Goal: Find specific page/section: Find specific page/section

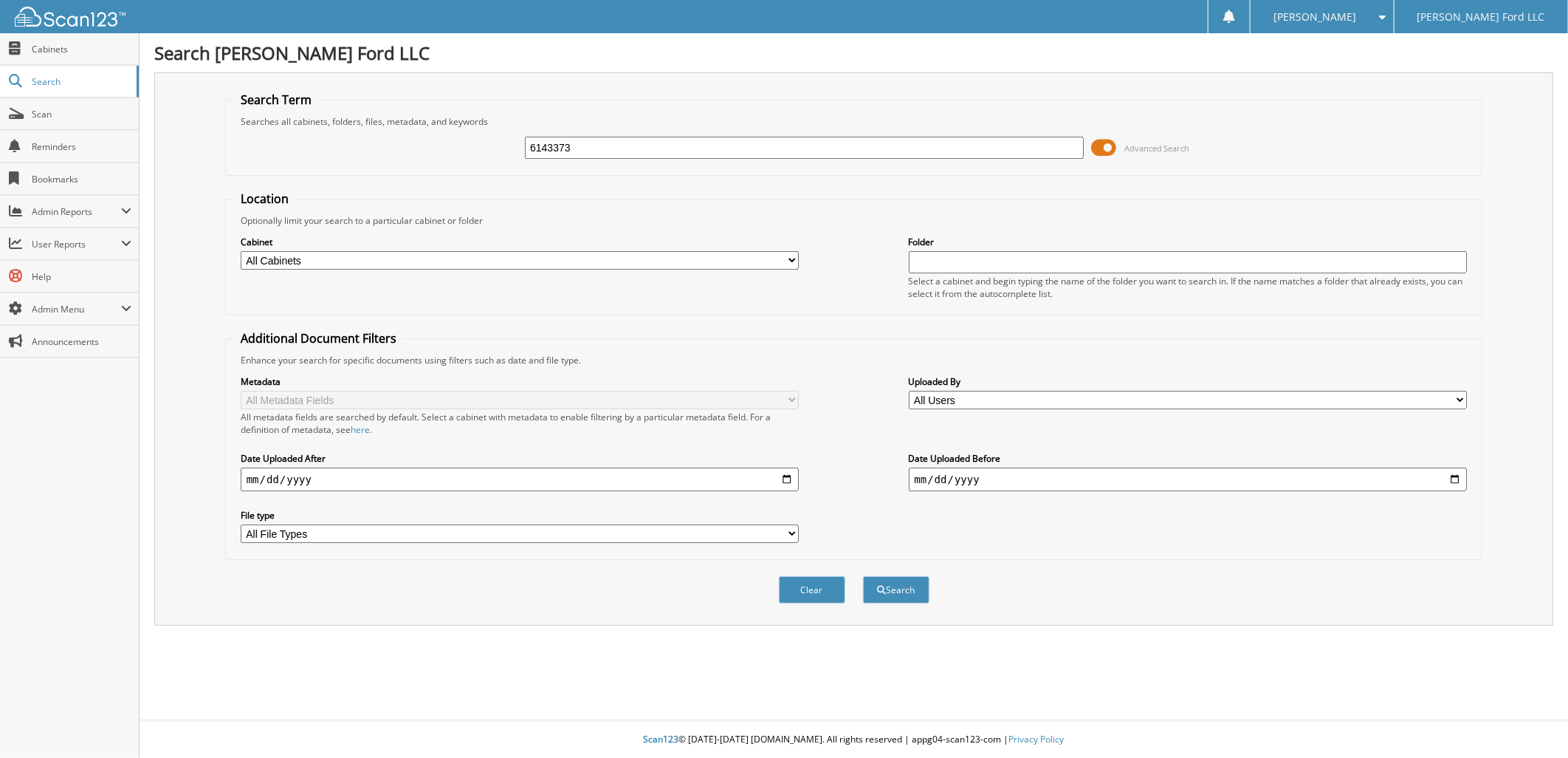
type input "6143373"
click at [862, 576] on button "Search" at bounding box center [896, 589] width 66 height 27
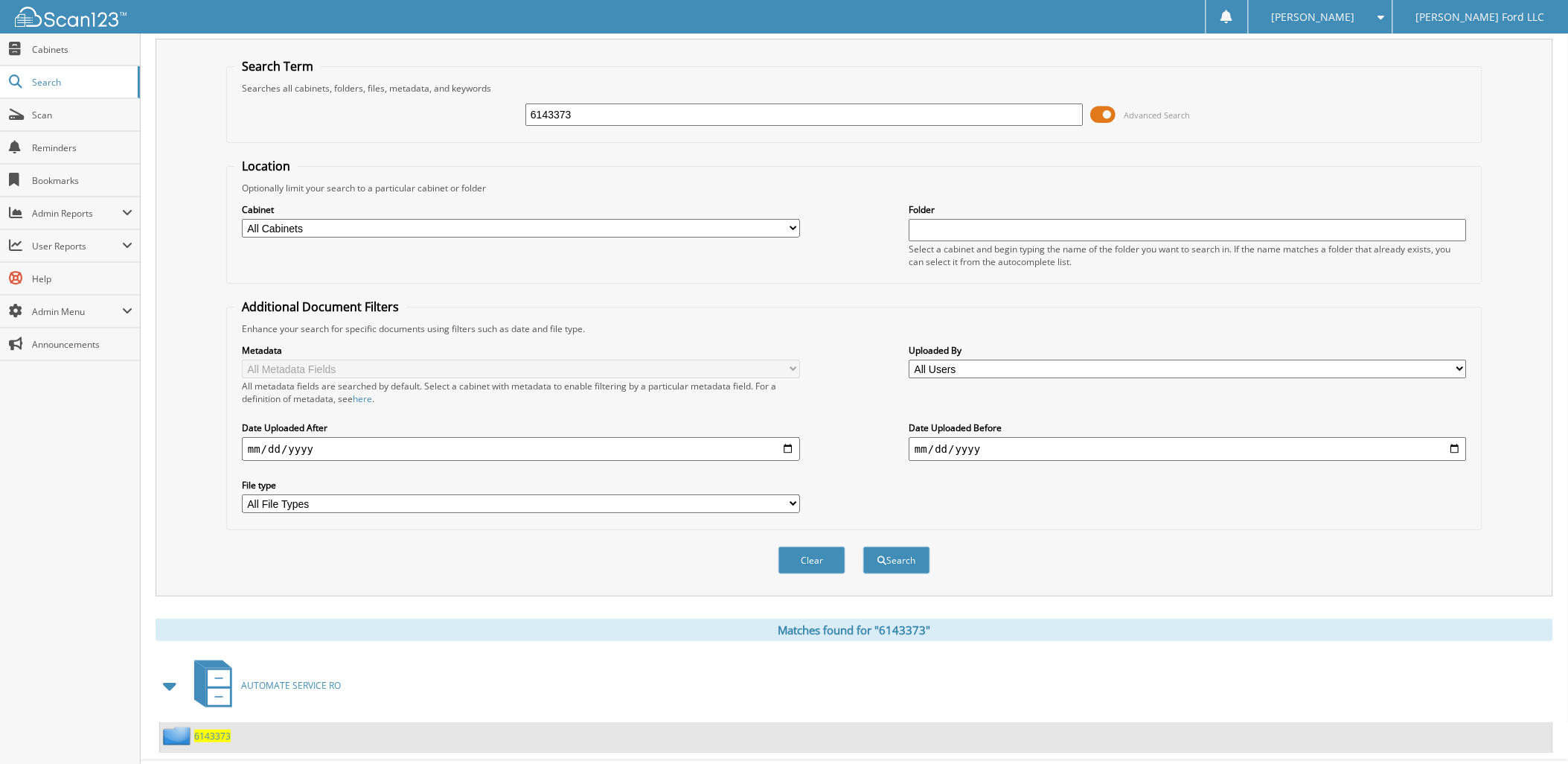
scroll to position [53, 0]
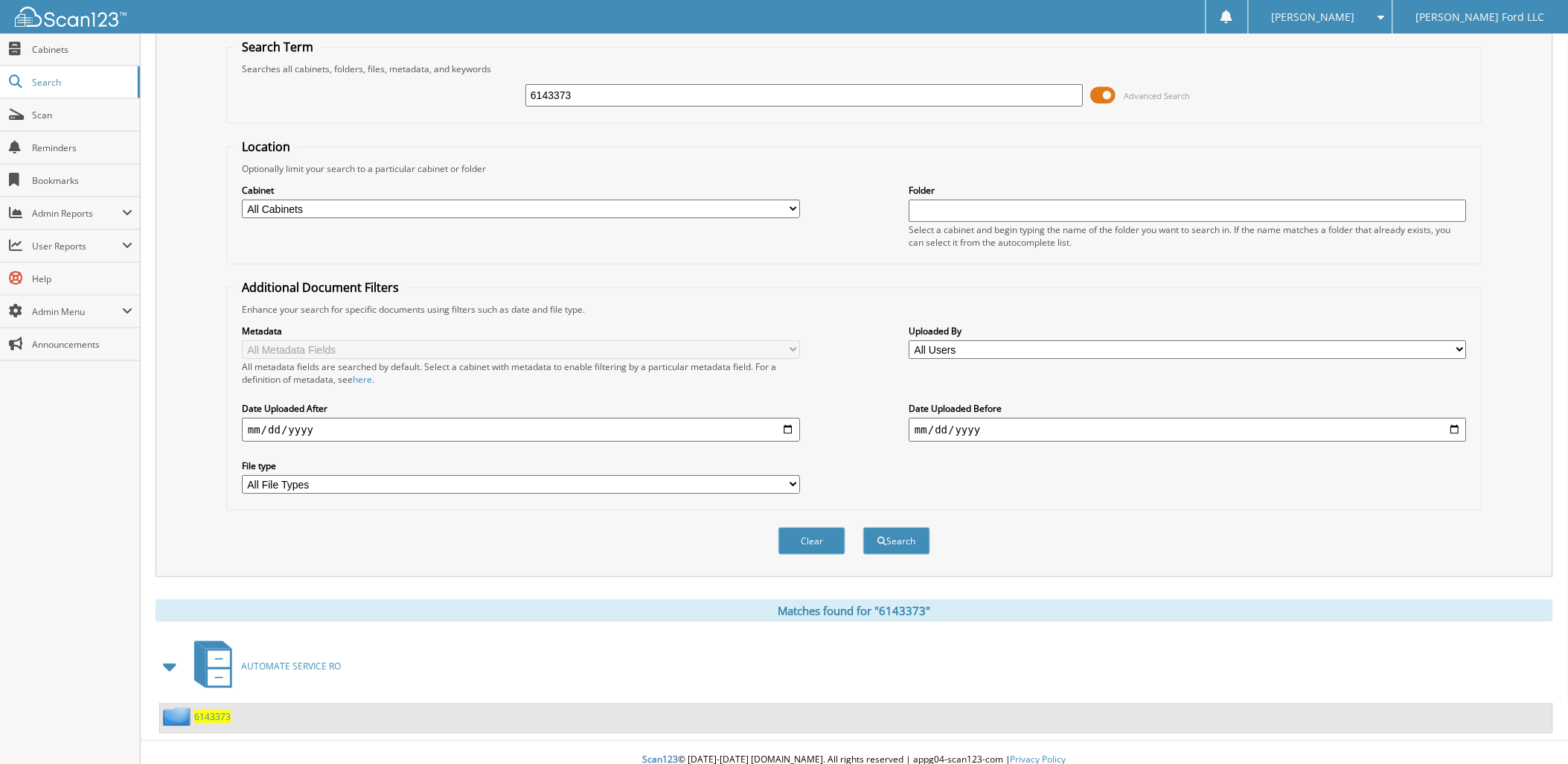
click at [219, 710] on span "6143373" at bounding box center [212, 716] width 36 height 13
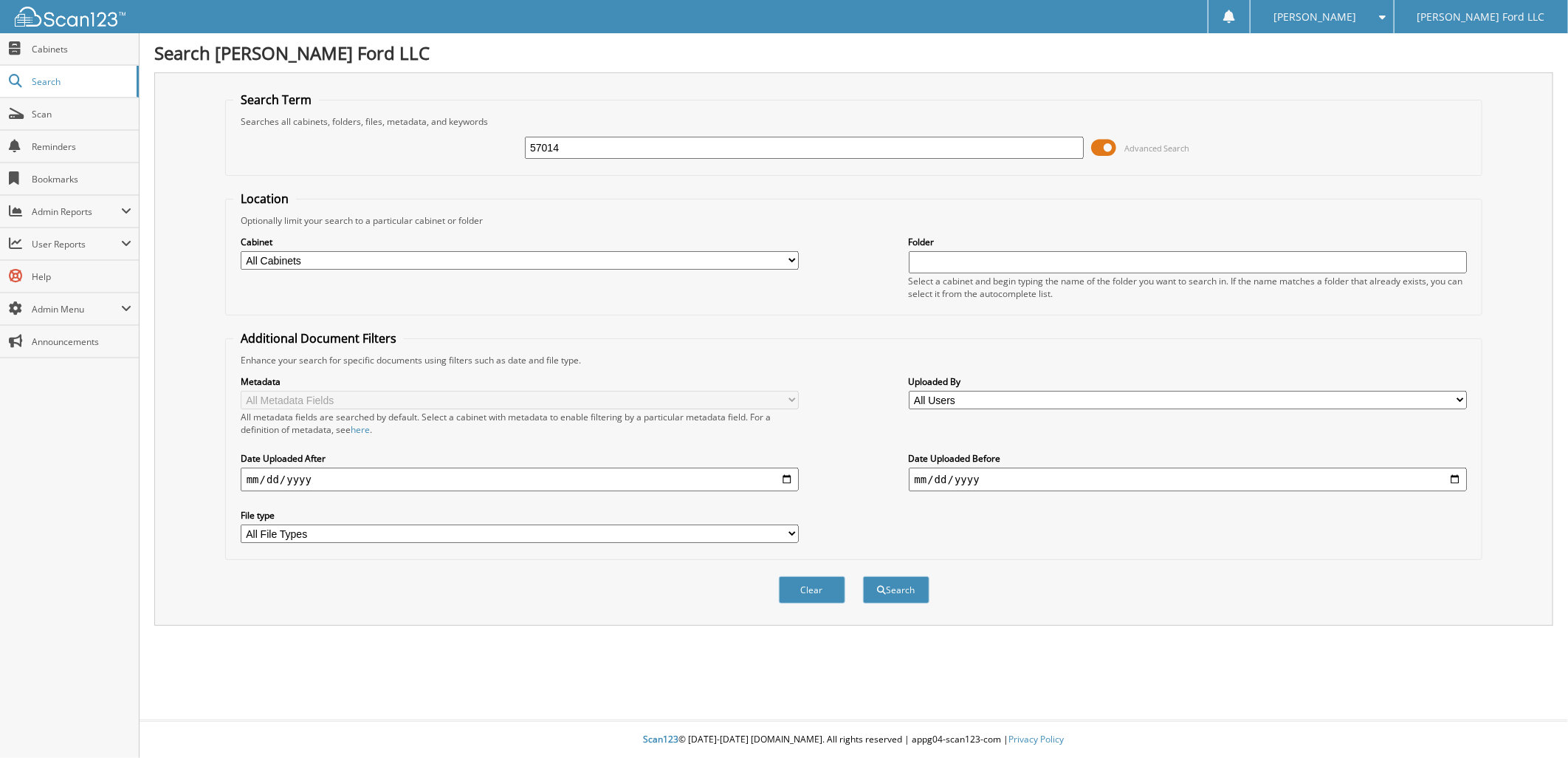
type input "57014"
click at [862, 576] on button "Search" at bounding box center [896, 589] width 66 height 27
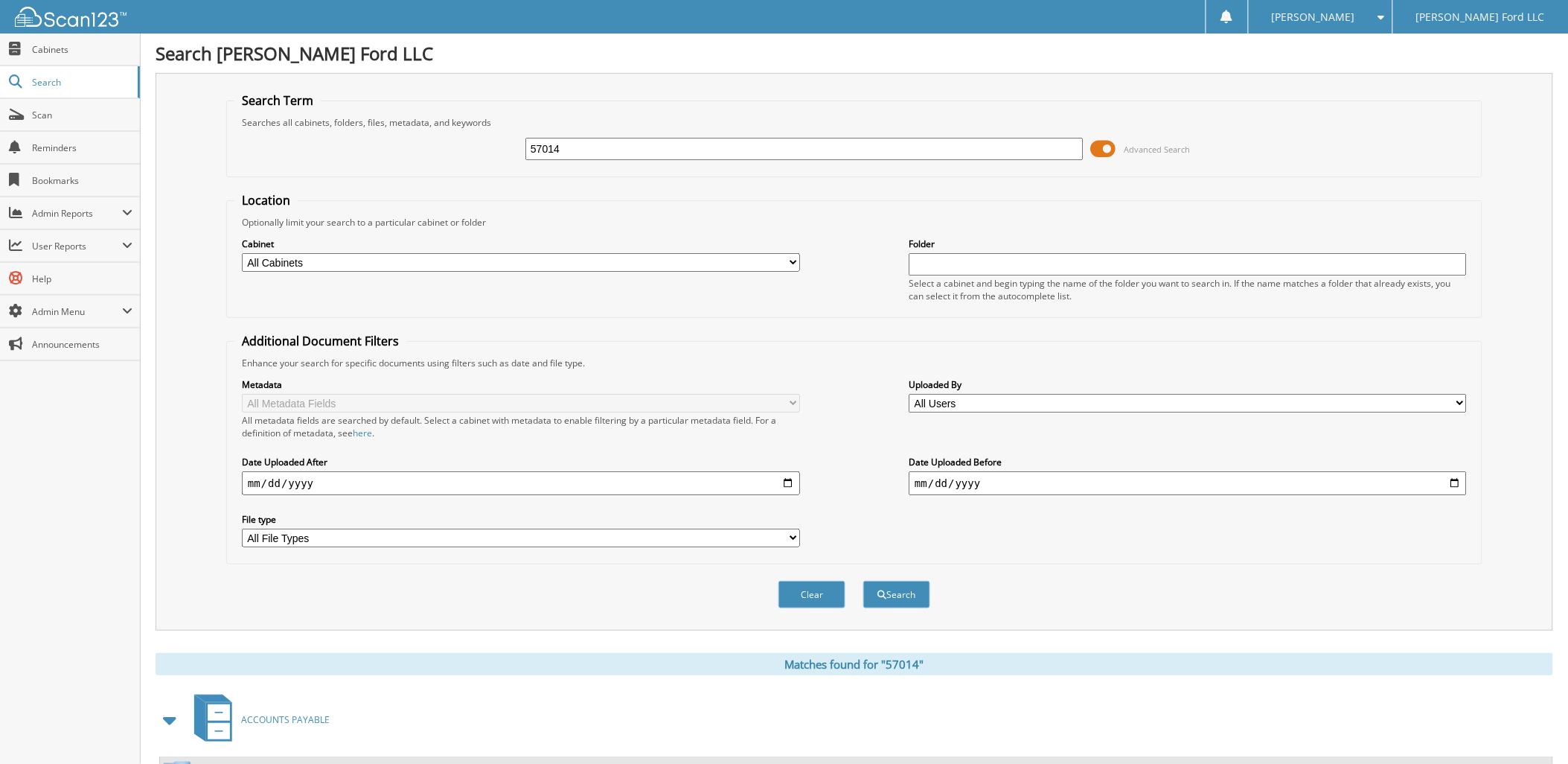
scroll to position [240, 0]
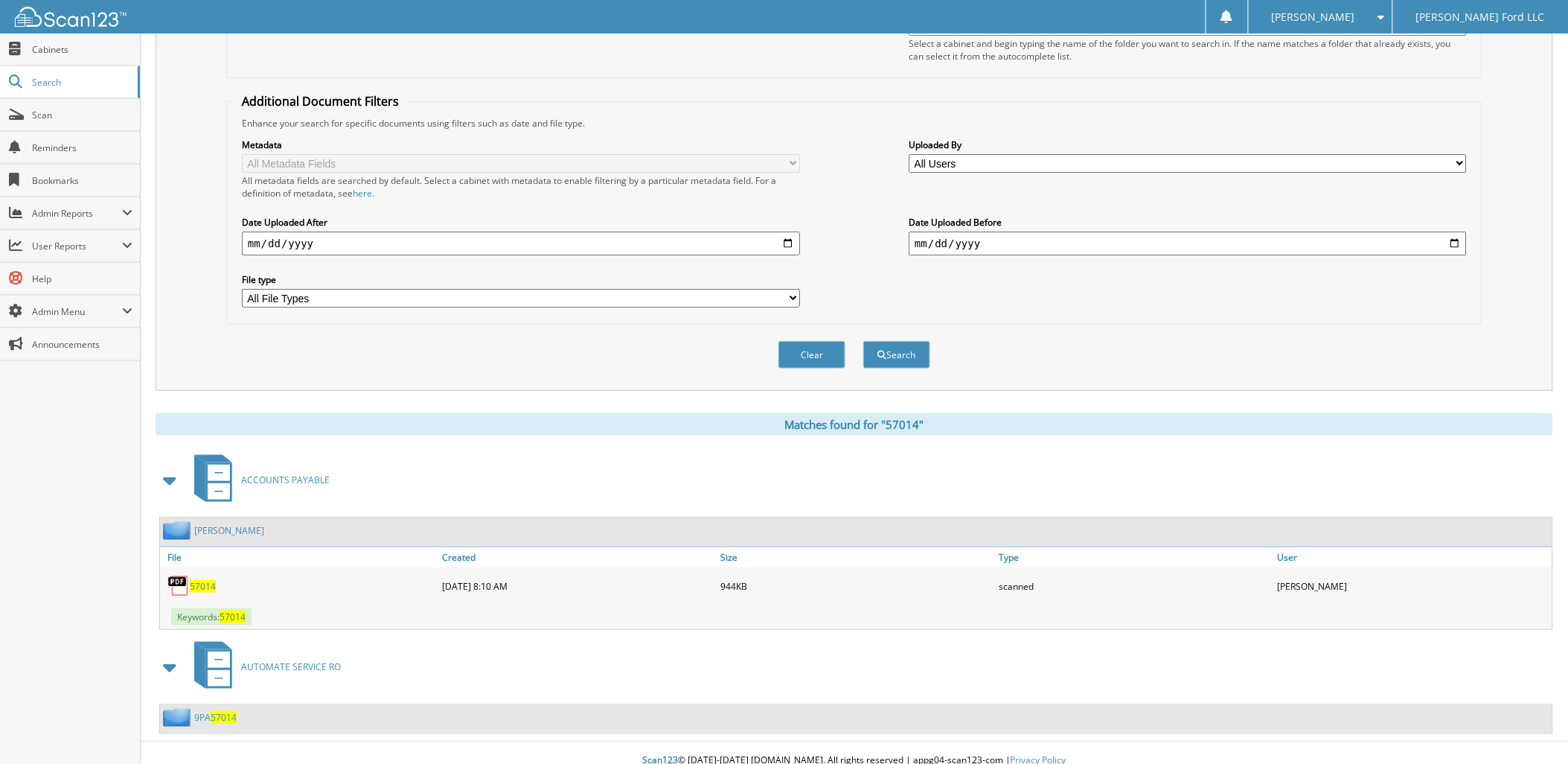
click at [209, 580] on span "57014" at bounding box center [202, 586] width 26 height 13
click at [53, 82] on span "Search" at bounding box center [80, 82] width 99 height 13
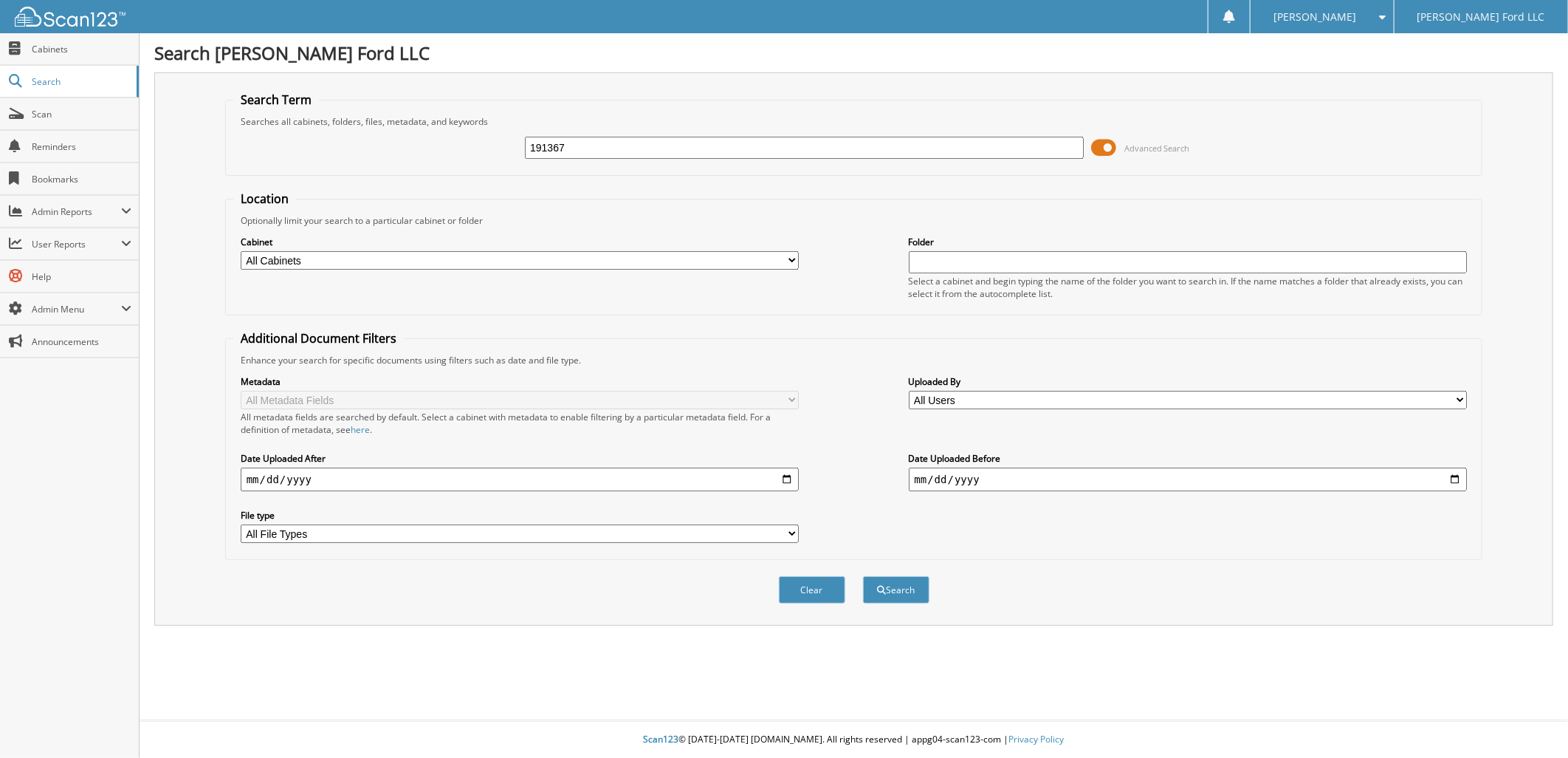
type input "191367"
click at [862, 576] on button "Search" at bounding box center [896, 589] width 66 height 27
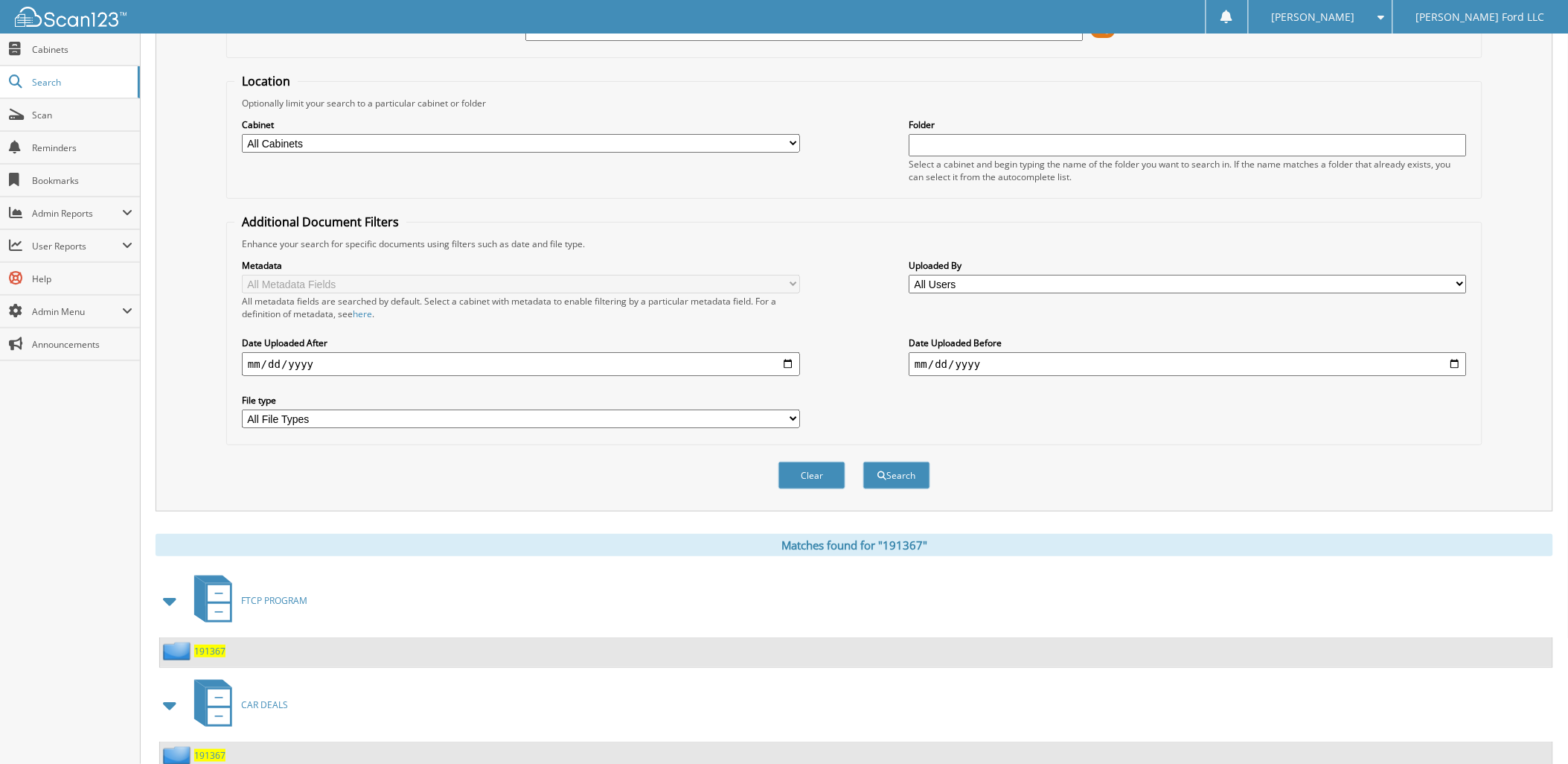
scroll to position [157, 0]
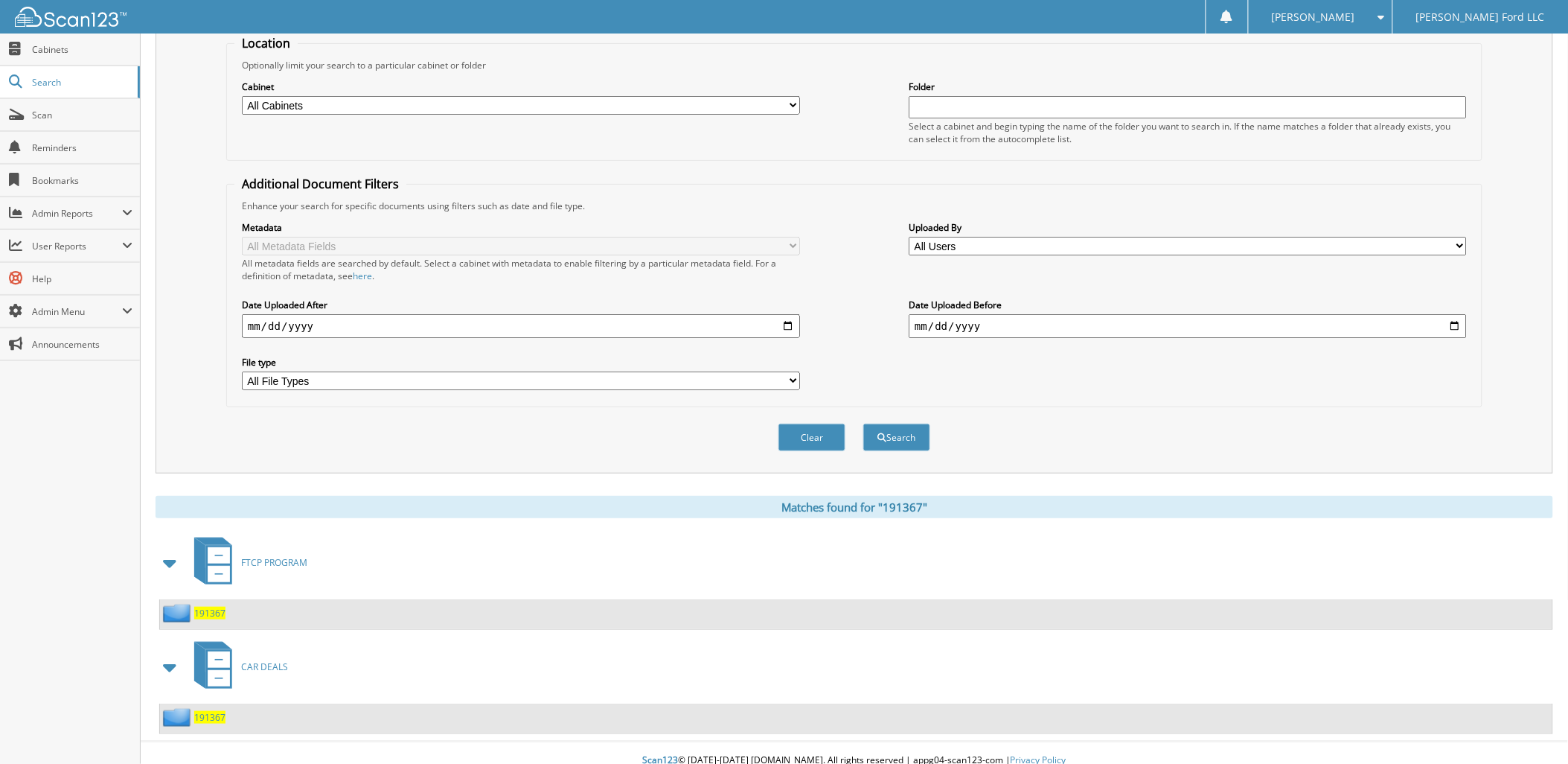
click at [207, 711] on span "191367" at bounding box center [210, 717] width 32 height 13
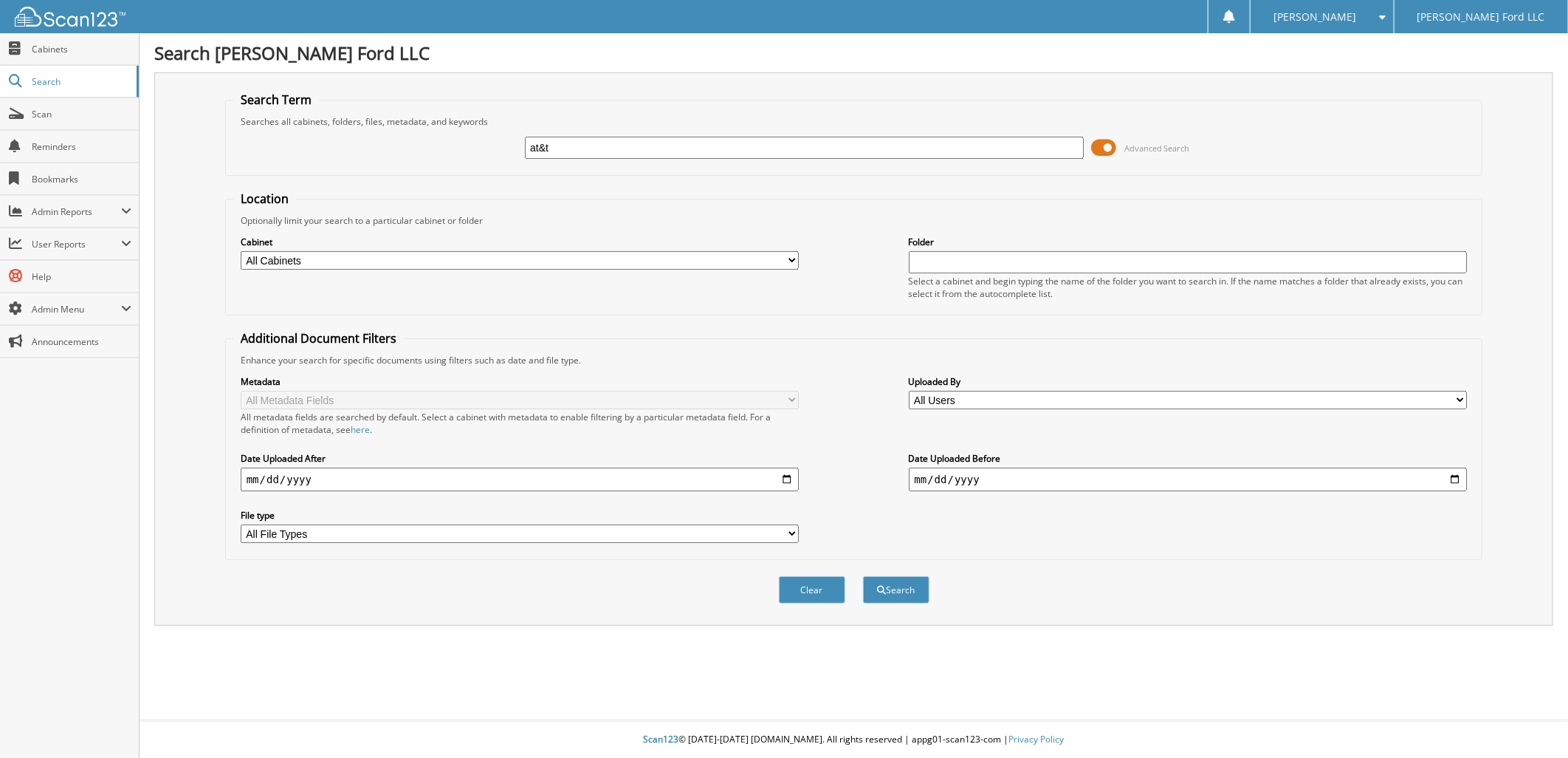
type input "at&t"
click at [862, 576] on button "Search" at bounding box center [896, 589] width 66 height 27
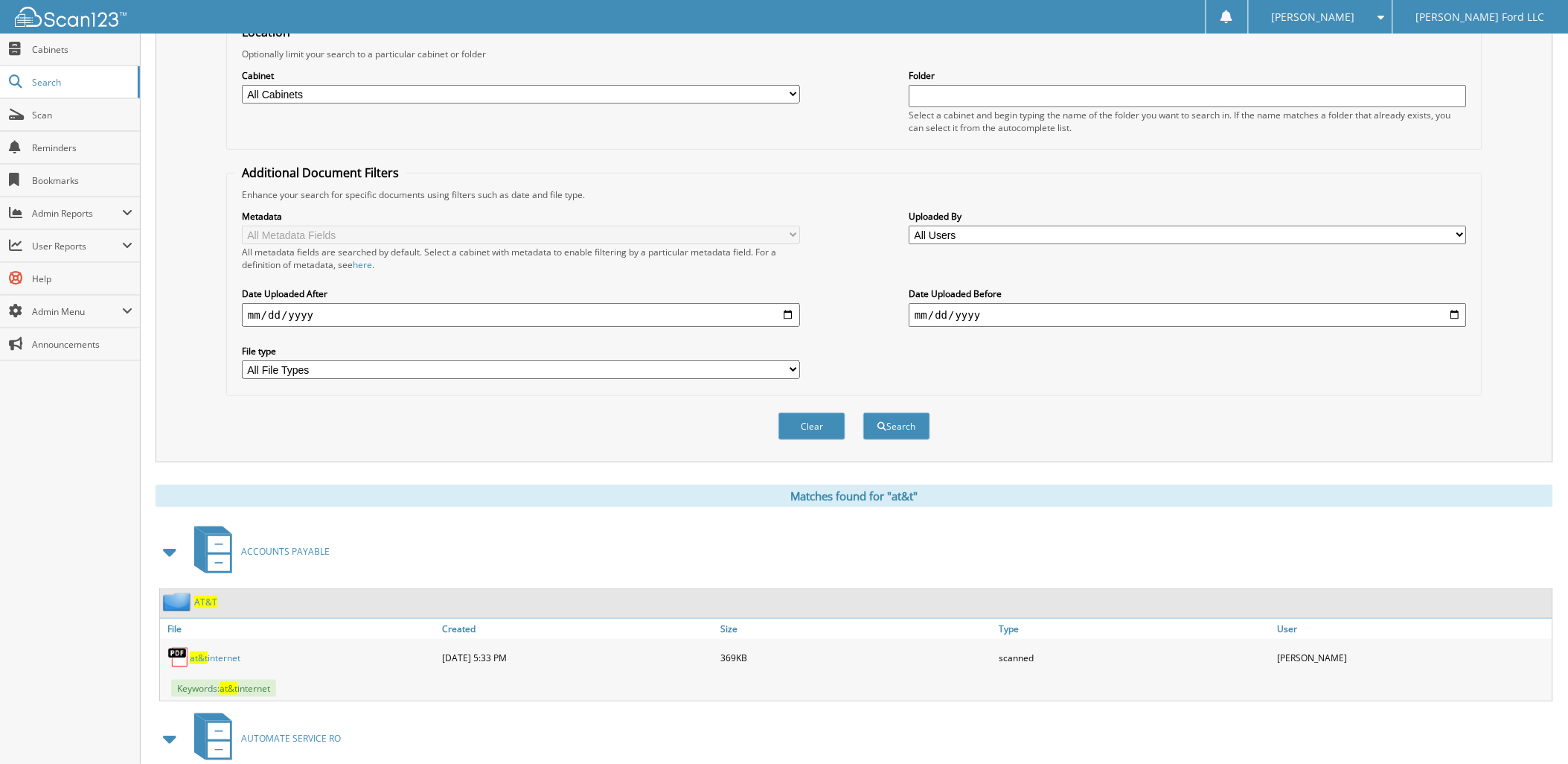
scroll to position [445, 0]
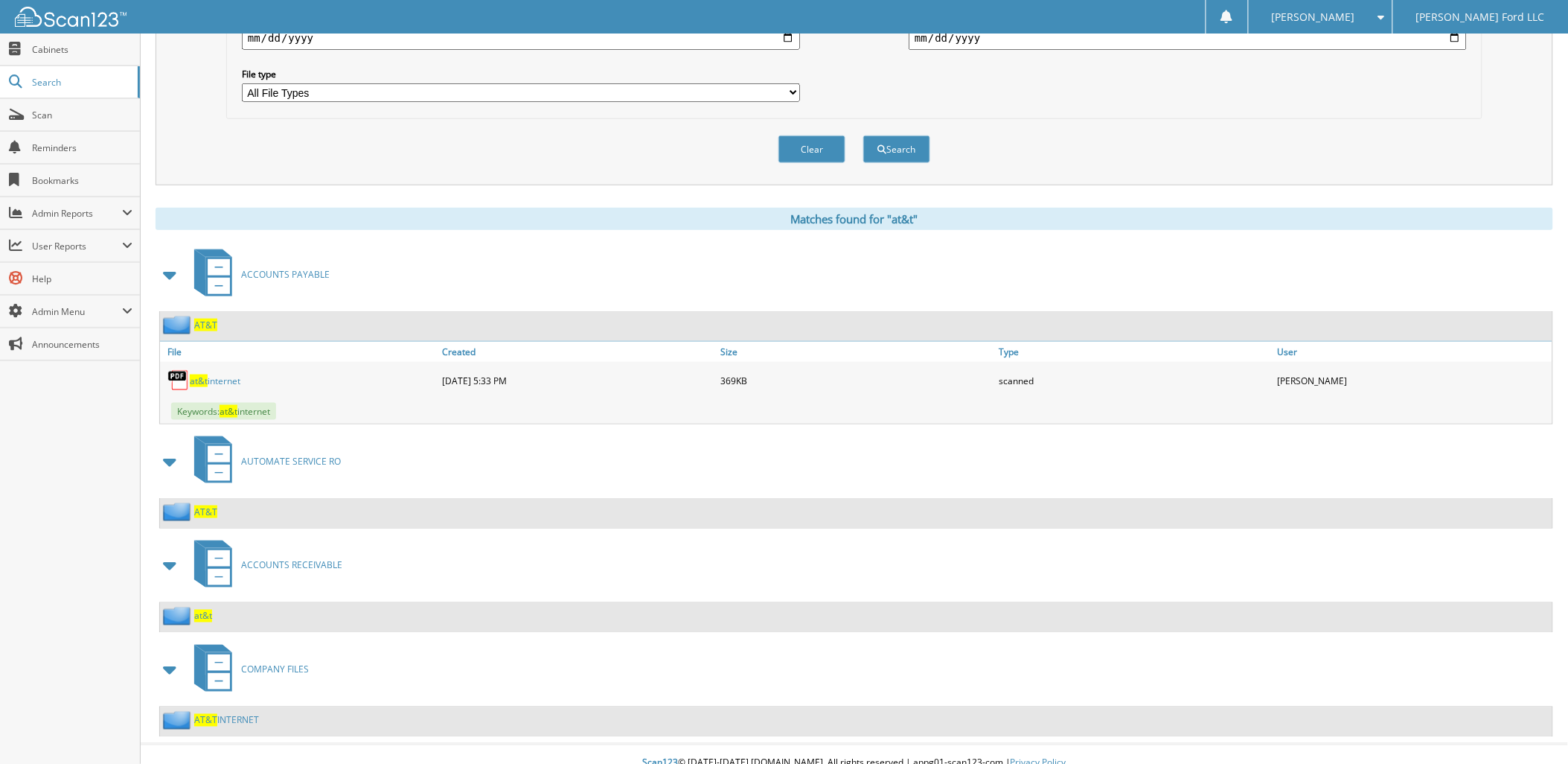
click at [204, 318] on span "AT&T" at bounding box center [206, 325] width 23 height 13
